Goal: Task Accomplishment & Management: Use online tool/utility

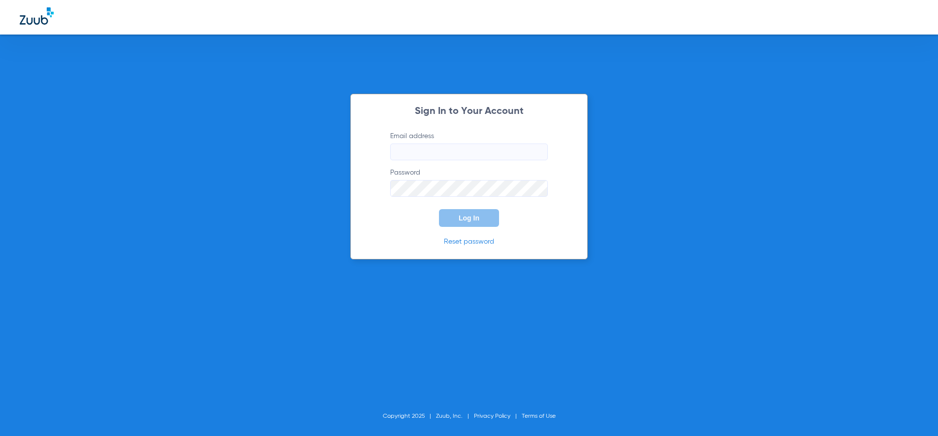
click at [436, 148] on input "Email address" at bounding box center [469, 151] width 158 height 17
type input "[EMAIL_ADDRESS][DOMAIN_NAME]"
click at [474, 220] on span "Log In" at bounding box center [469, 218] width 21 height 8
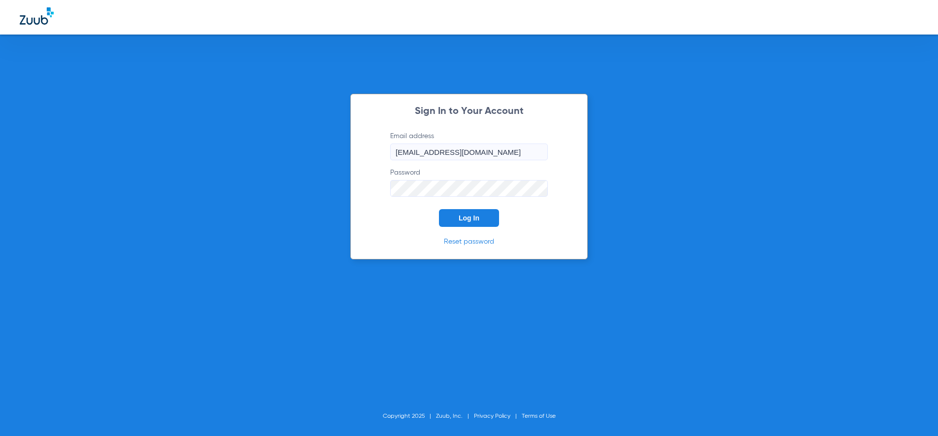
click at [483, 243] on link "Reset password" at bounding box center [469, 241] width 50 height 7
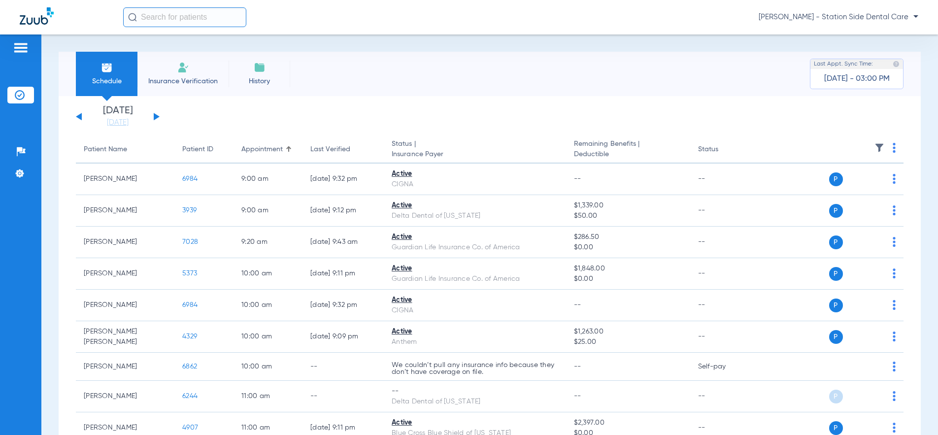
click at [153, 116] on div "[DATE] [DATE] [DATE] [DATE] [DATE] [DATE] [DATE] [DATE] [DATE] [DATE] [DATE] [D…" at bounding box center [118, 117] width 84 height 22
click at [153, 114] on div "[DATE] [DATE] [DATE] [DATE] [DATE] [DATE] [DATE] [DATE] [DATE] [DATE] [DATE] [D…" at bounding box center [118, 117] width 84 height 22
click at [155, 115] on button at bounding box center [157, 116] width 6 height 7
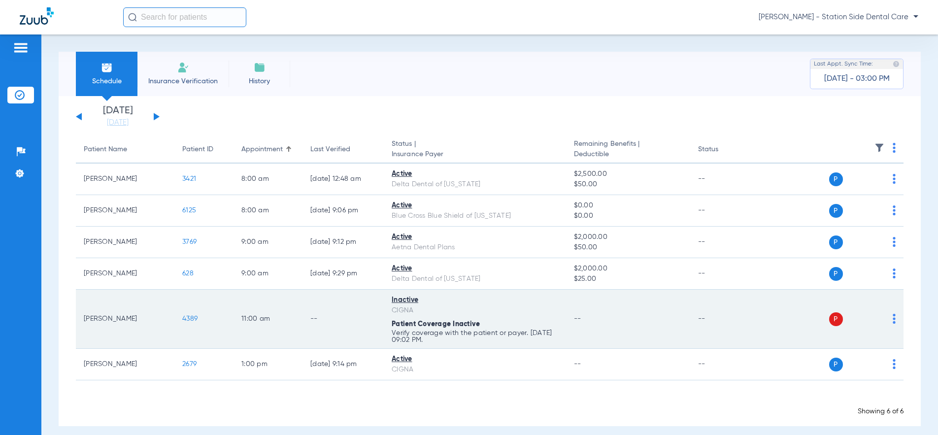
click at [194, 316] on span "4389" at bounding box center [189, 318] width 15 height 7
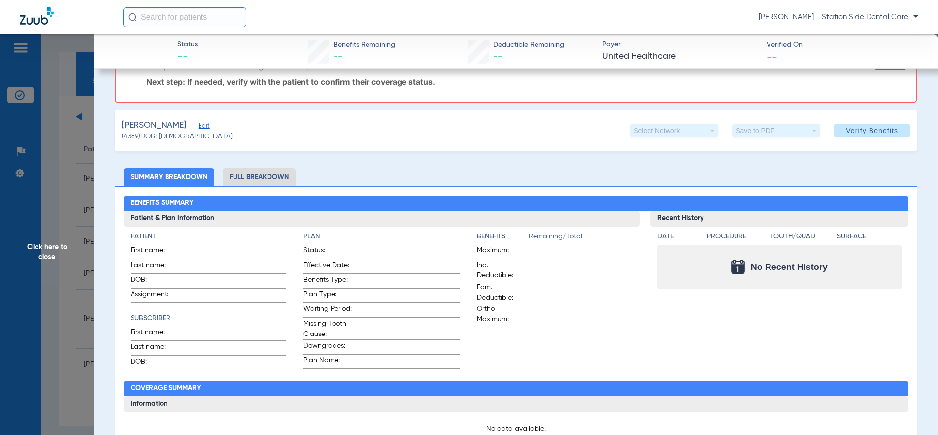
scroll to position [148, 0]
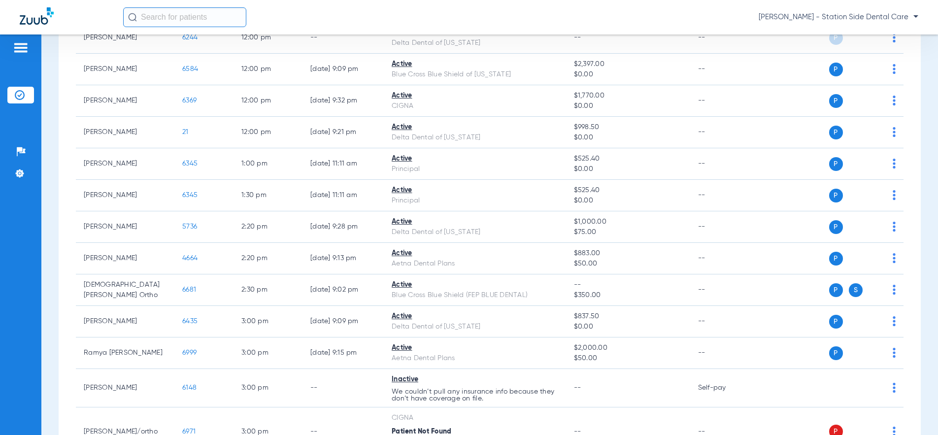
scroll to position [493, 0]
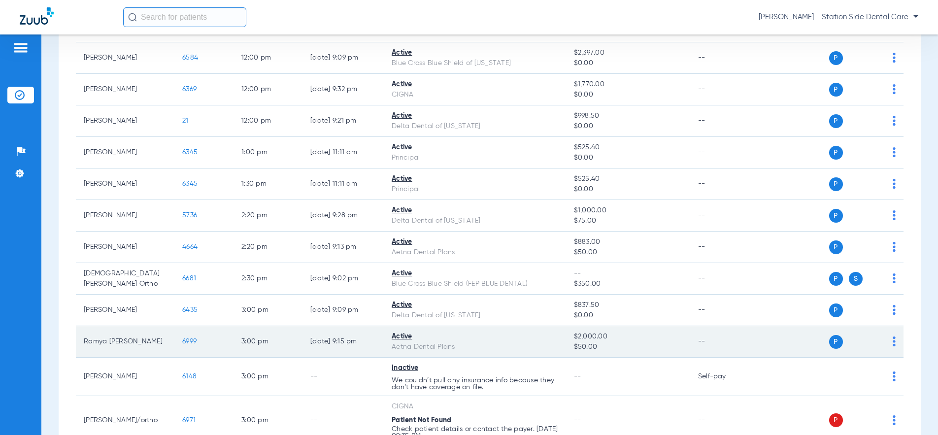
click at [187, 343] on span "6999" at bounding box center [189, 341] width 14 height 7
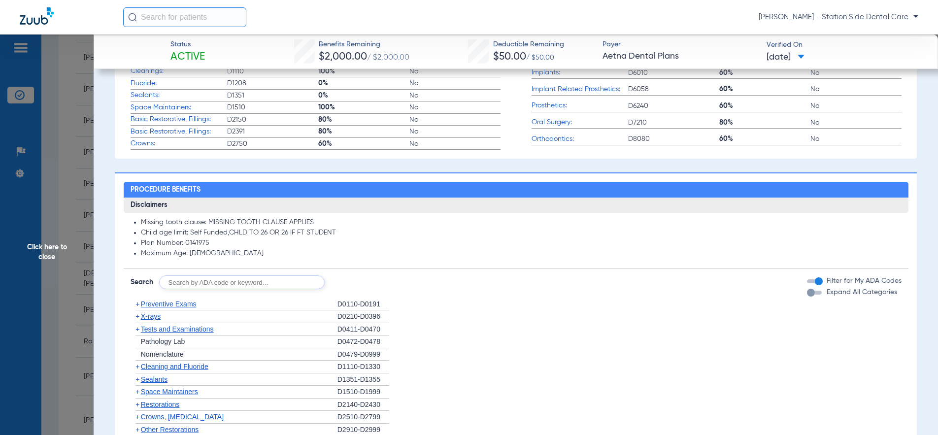
scroll to position [394, 0]
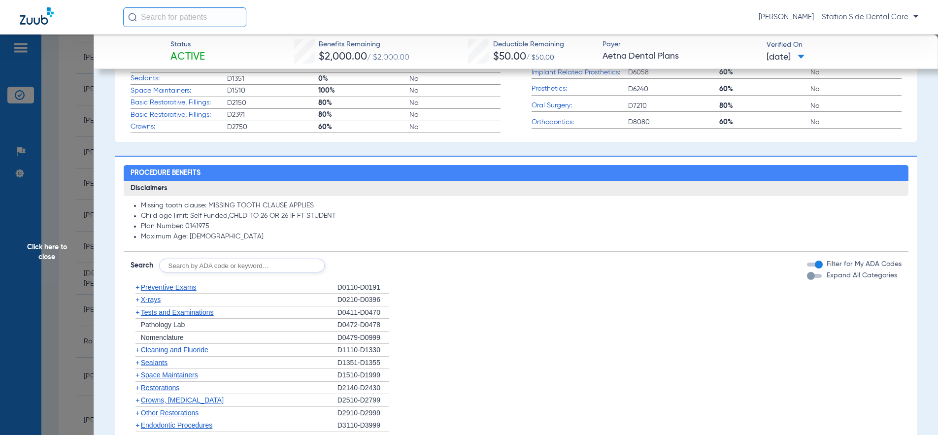
click at [220, 268] on input "text" at bounding box center [242, 266] width 166 height 14
type input "2740"
click at [355, 265] on button "Search" at bounding box center [361, 266] width 39 height 14
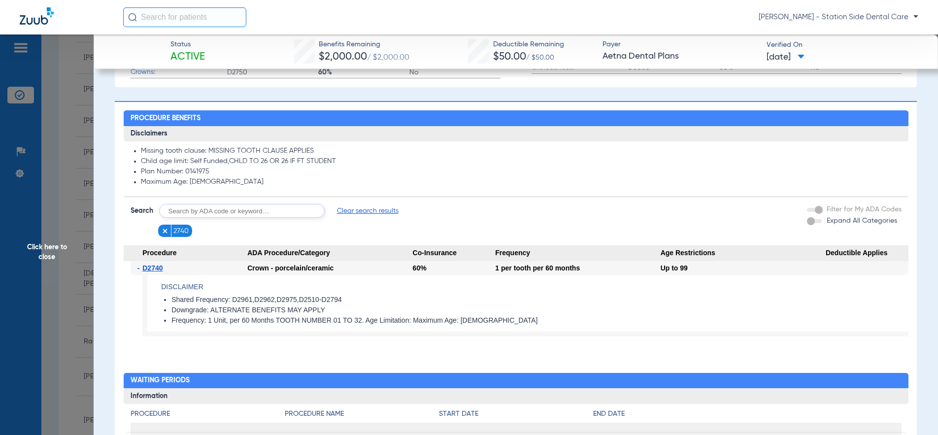
scroll to position [493, 0]
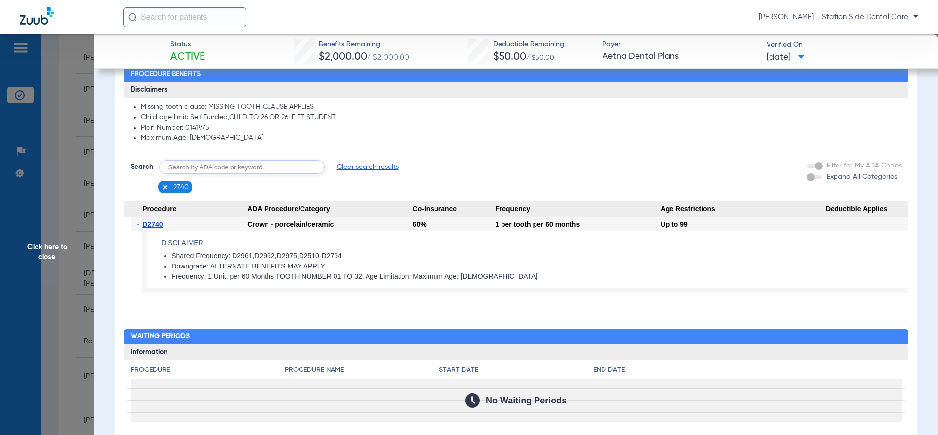
click at [361, 168] on span "Clear search results" at bounding box center [368, 167] width 62 height 10
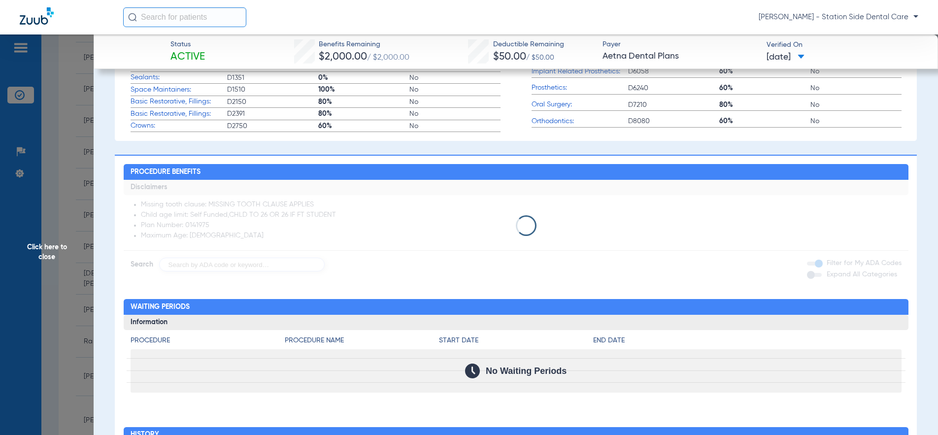
scroll to position [394, 0]
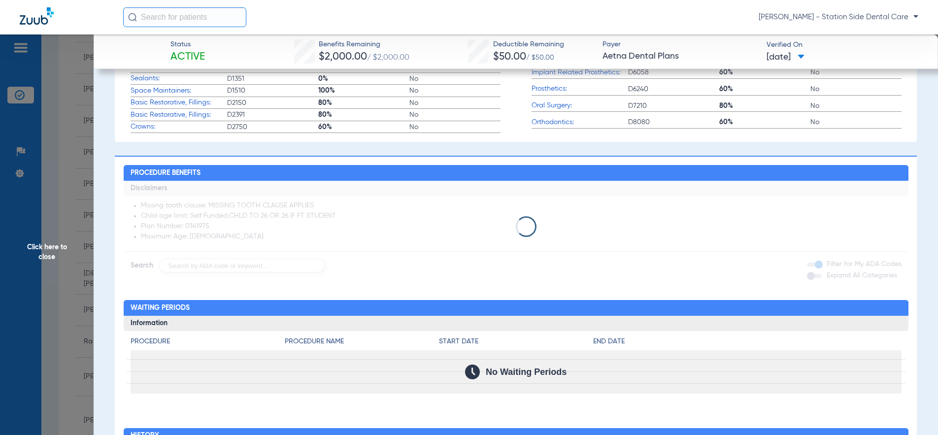
click at [249, 263] on app-loading-indicator at bounding box center [516, 227] width 785 height 92
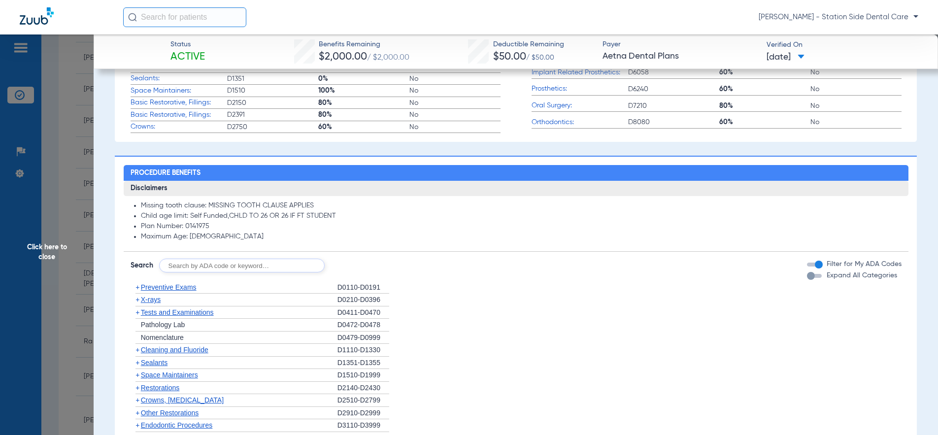
click at [195, 268] on input "text" at bounding box center [242, 266] width 166 height 14
click at [148, 299] on span "X-rays" at bounding box center [151, 300] width 20 height 8
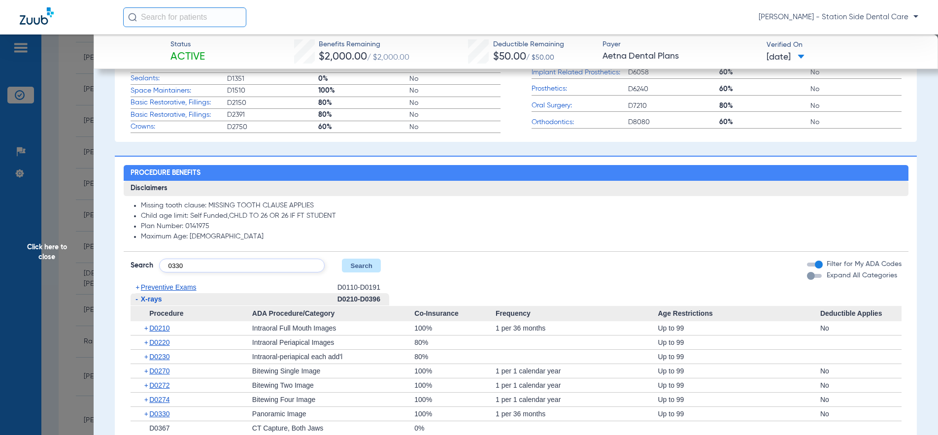
drag, startPoint x: 197, startPoint y: 268, endPoint x: 86, endPoint y: 270, distance: 110.4
type input "1110"
click at [367, 265] on button "Search" at bounding box center [361, 266] width 39 height 14
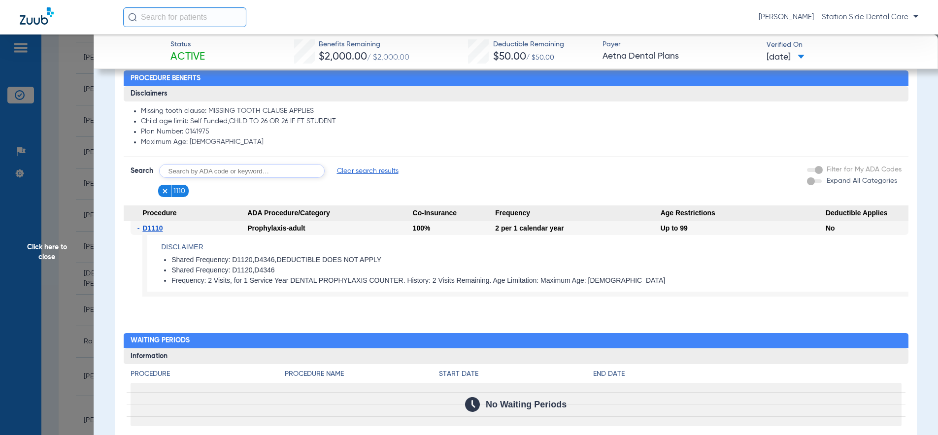
scroll to position [493, 0]
